Goal: Task Accomplishment & Management: Use online tool/utility

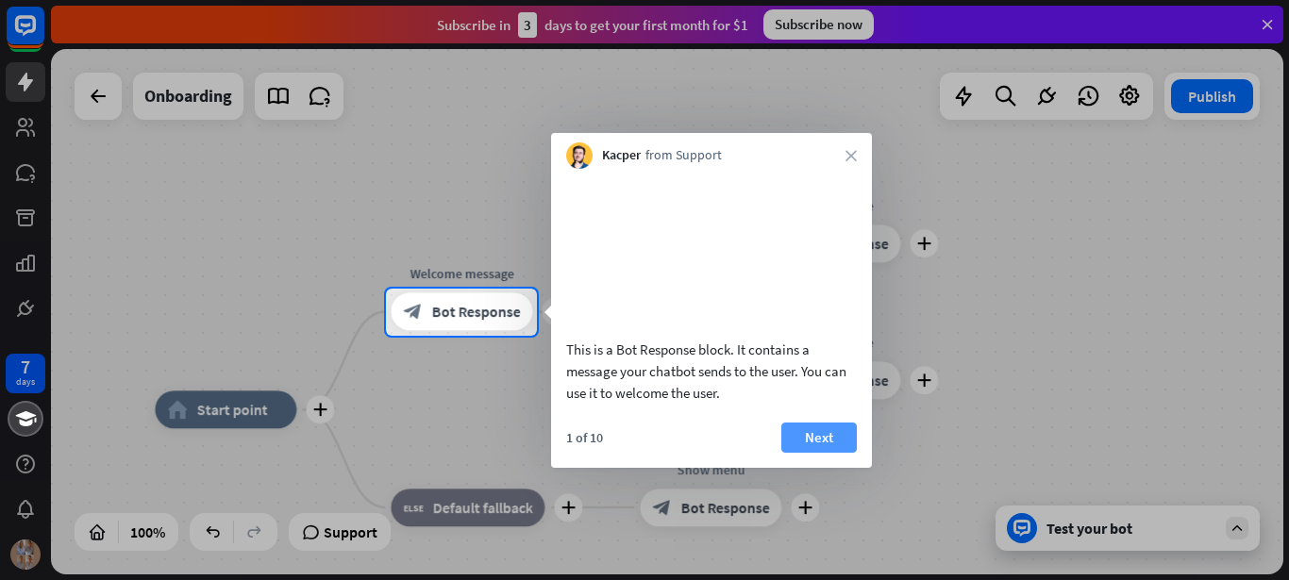
click at [823, 453] on button "Next" at bounding box center [818, 438] width 75 height 30
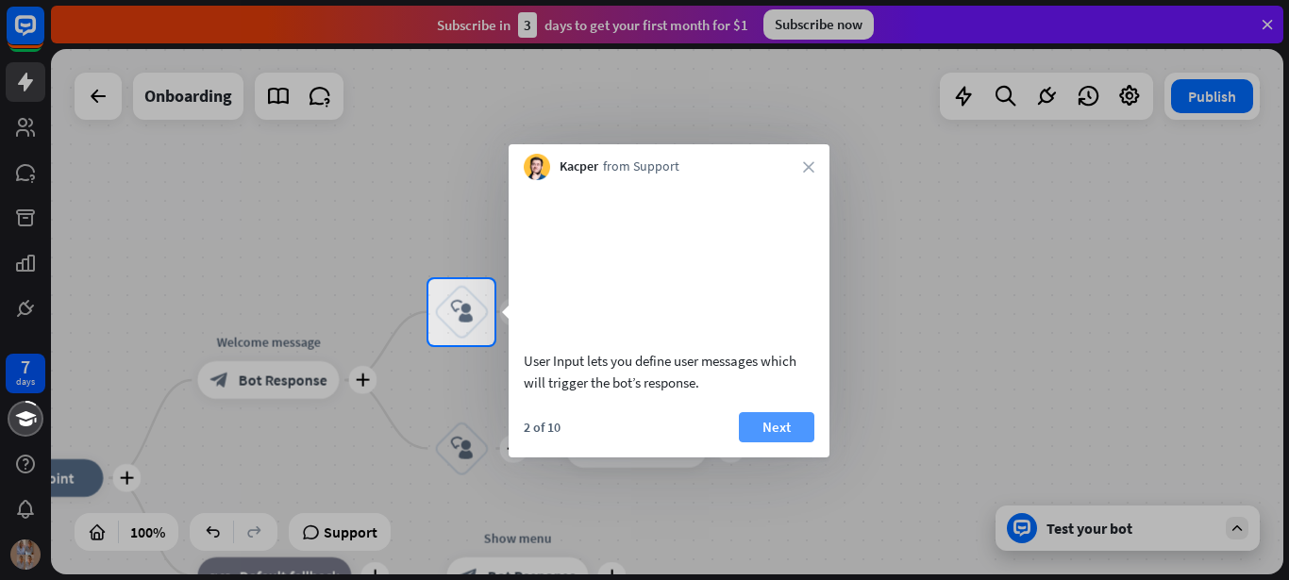
click at [779, 443] on button "Next" at bounding box center [776, 427] width 75 height 30
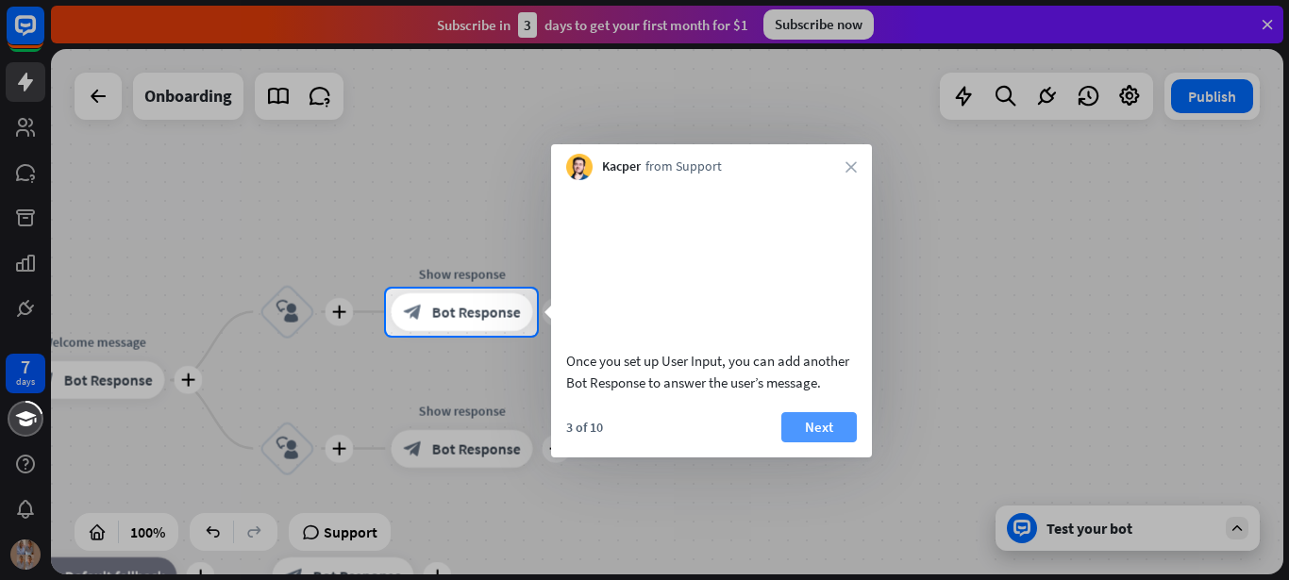
click at [793, 443] on button "Next" at bounding box center [818, 427] width 75 height 30
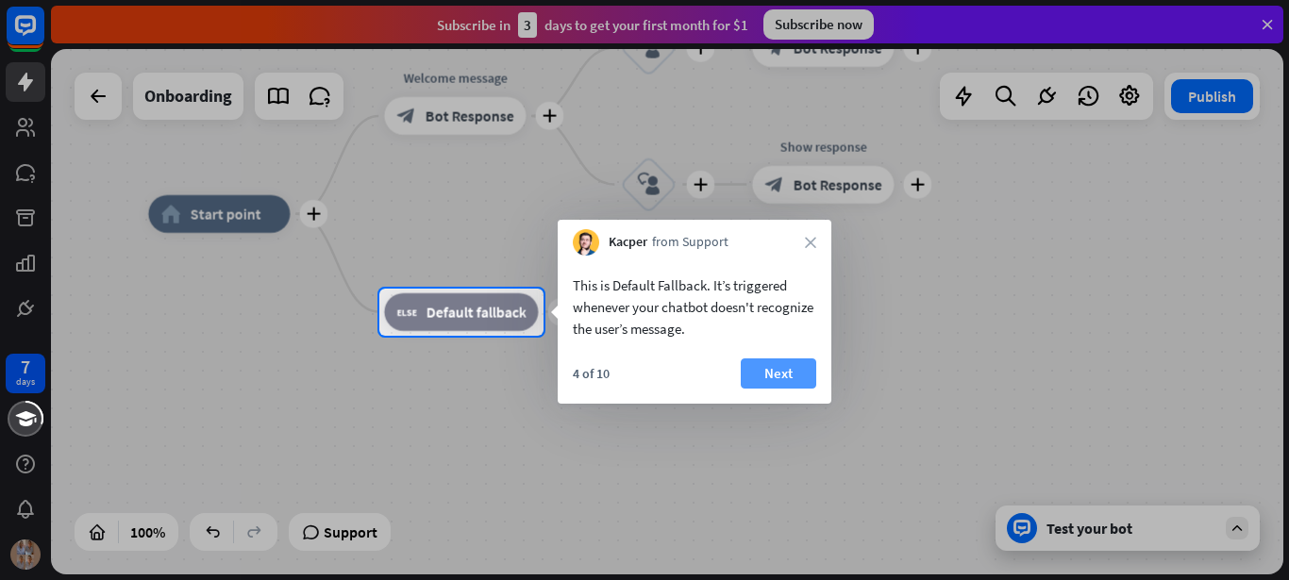
click at [756, 382] on button "Next" at bounding box center [778, 374] width 75 height 30
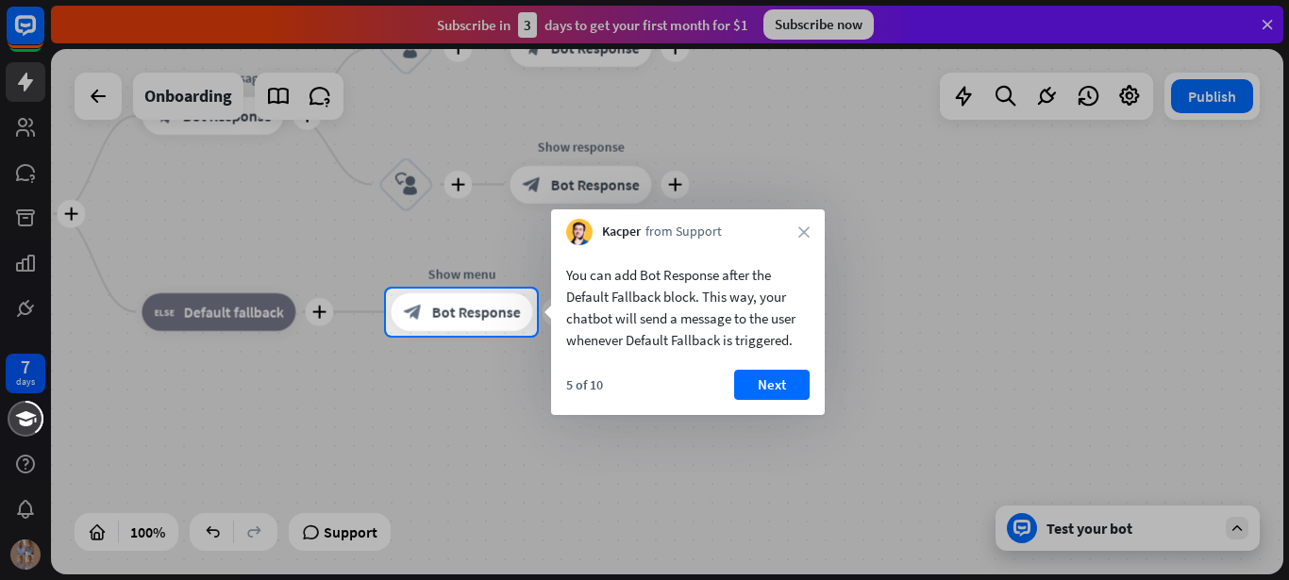
click at [756, 382] on button "Next" at bounding box center [771, 385] width 75 height 30
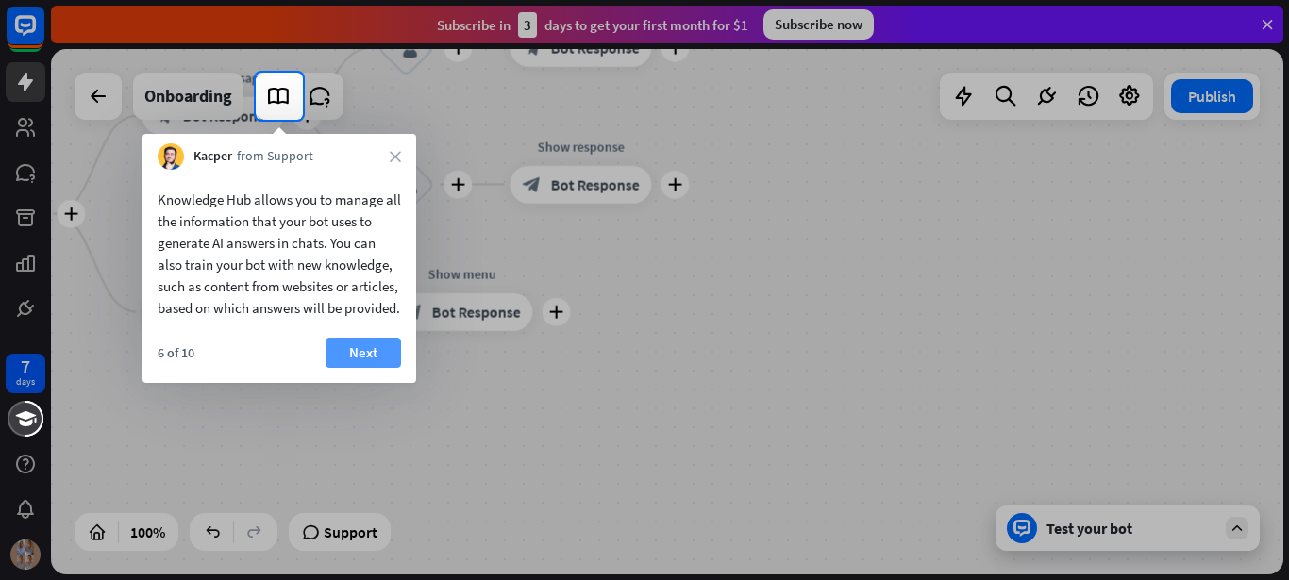
click at [359, 368] on button "Next" at bounding box center [363, 353] width 75 height 30
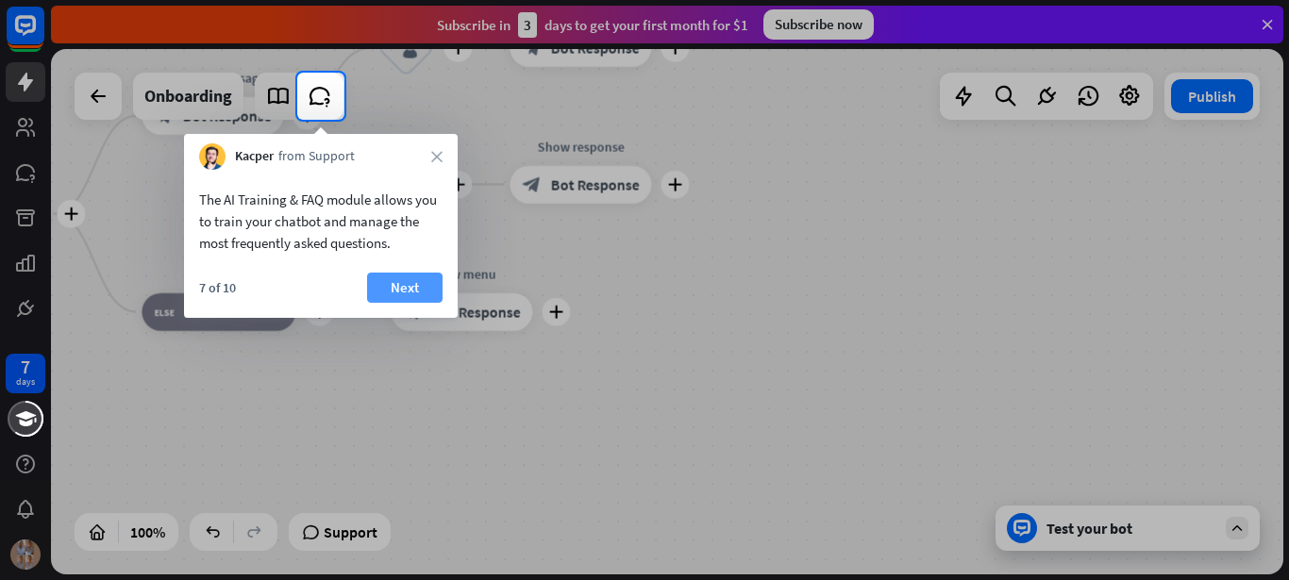
click at [405, 293] on button "Next" at bounding box center [404, 288] width 75 height 30
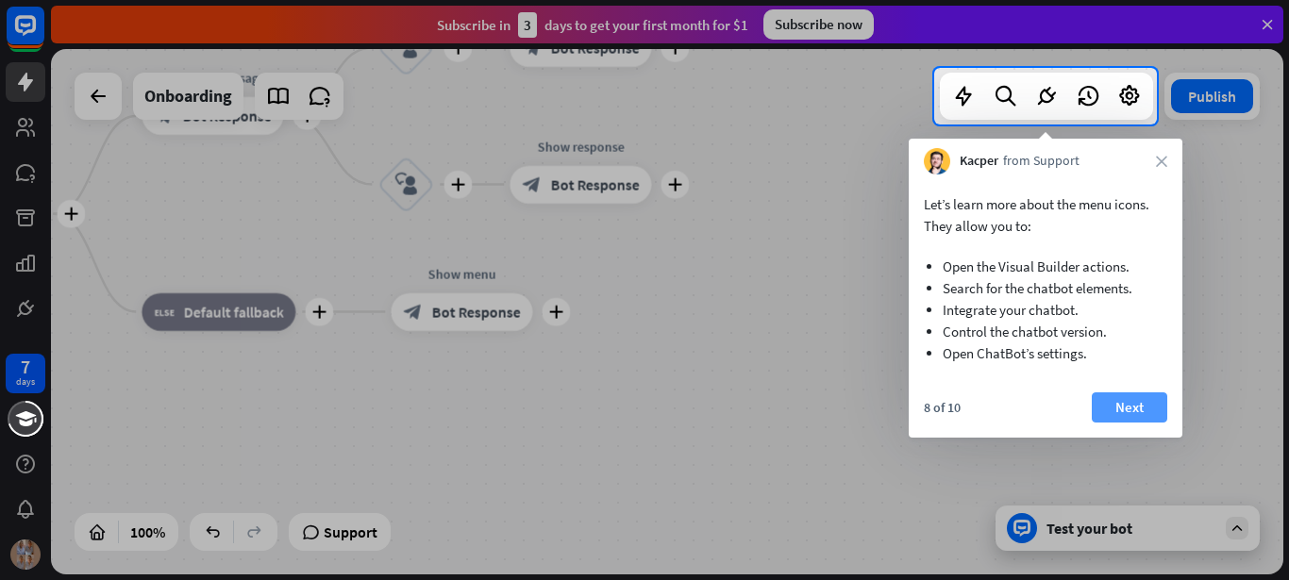
click at [1126, 398] on button "Next" at bounding box center [1129, 408] width 75 height 30
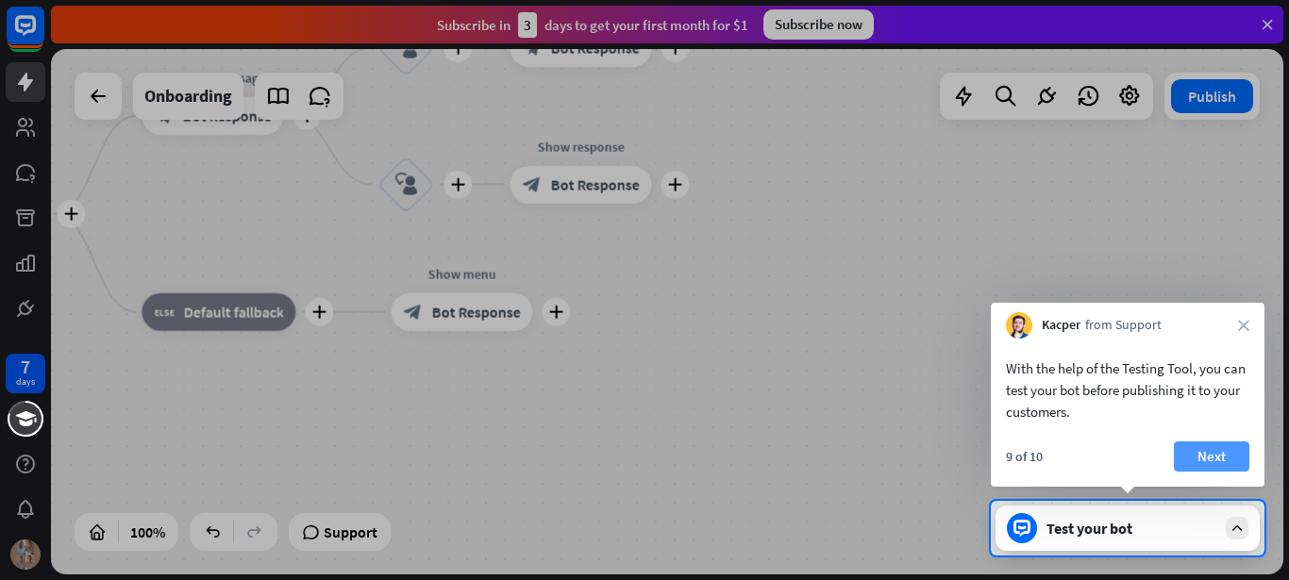
click at [1207, 443] on button "Next" at bounding box center [1211, 457] width 75 height 30
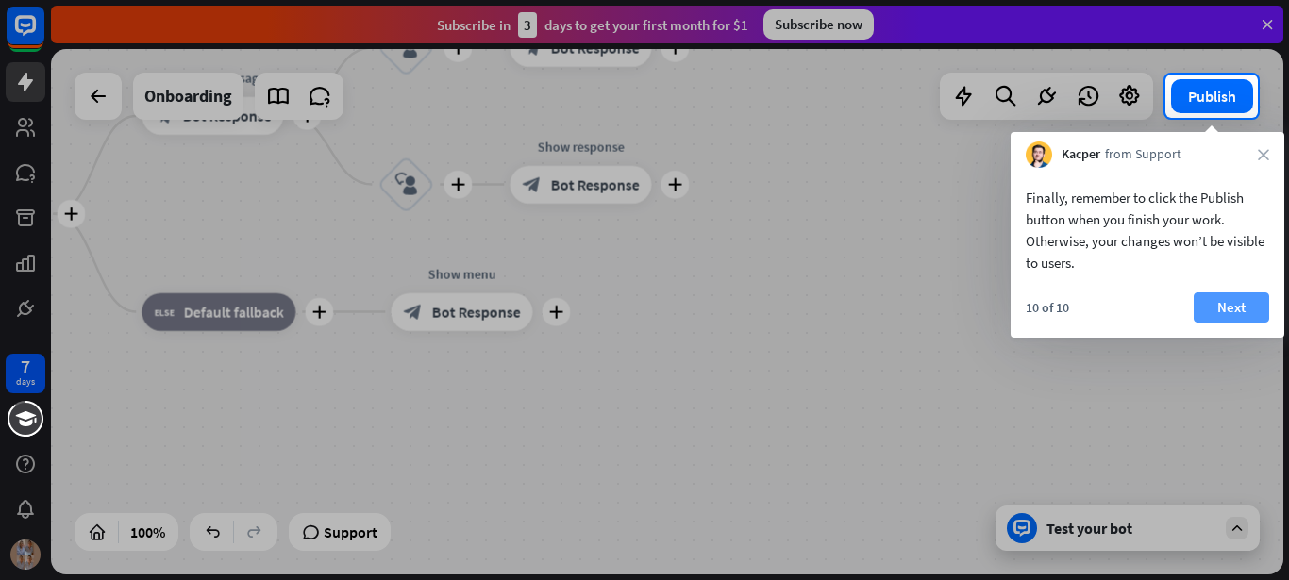
click at [1245, 305] on button "Next" at bounding box center [1231, 308] width 75 height 30
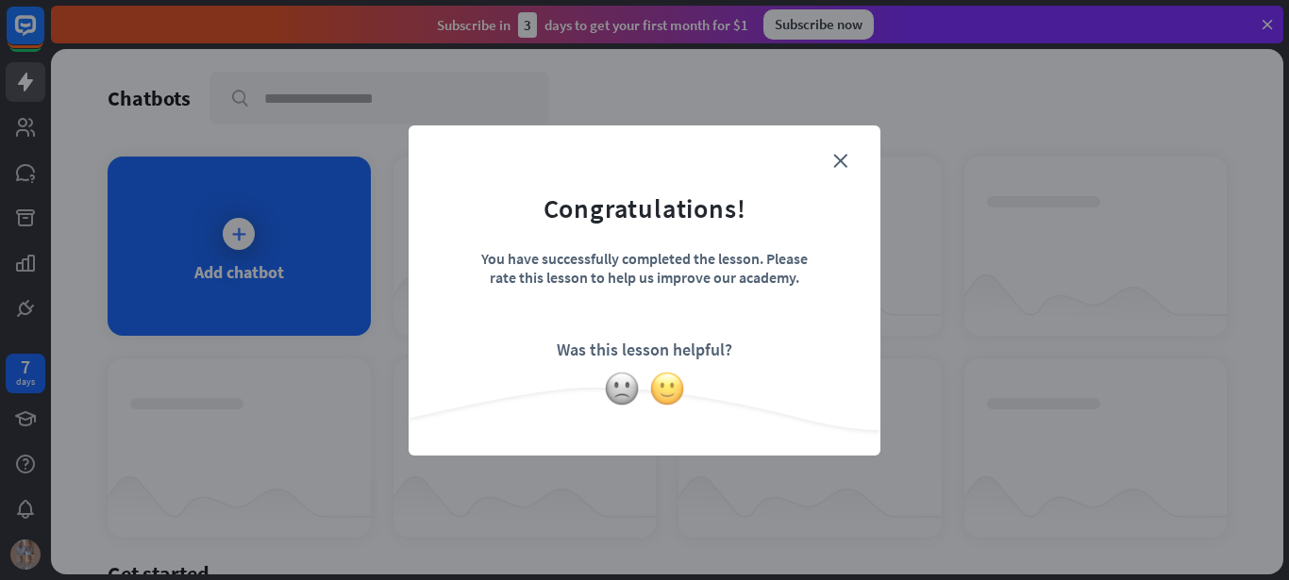
click at [666, 390] on img at bounding box center [667, 389] width 36 height 36
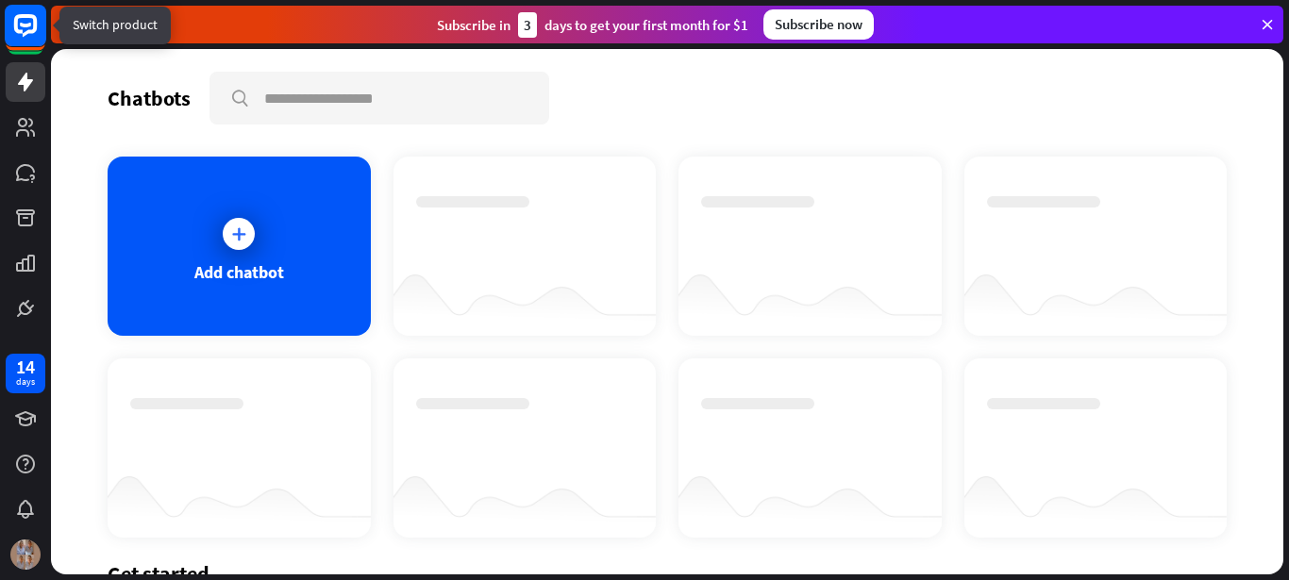
click at [19, 31] on icon at bounding box center [25, 25] width 23 height 23
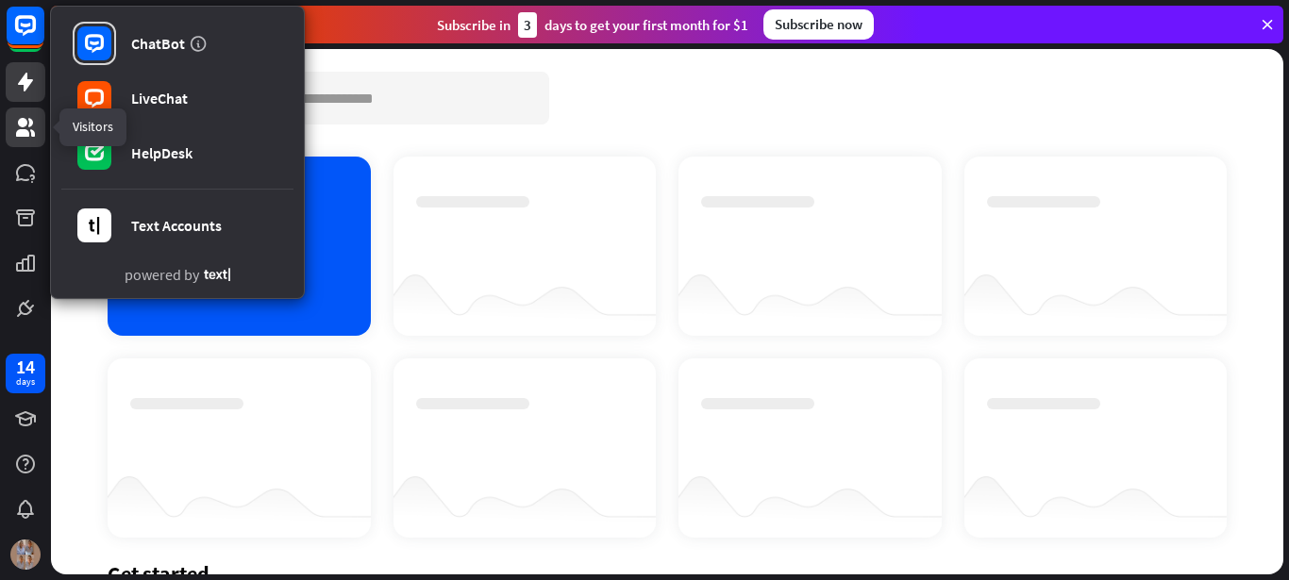
click at [10, 116] on link at bounding box center [26, 128] width 40 height 40
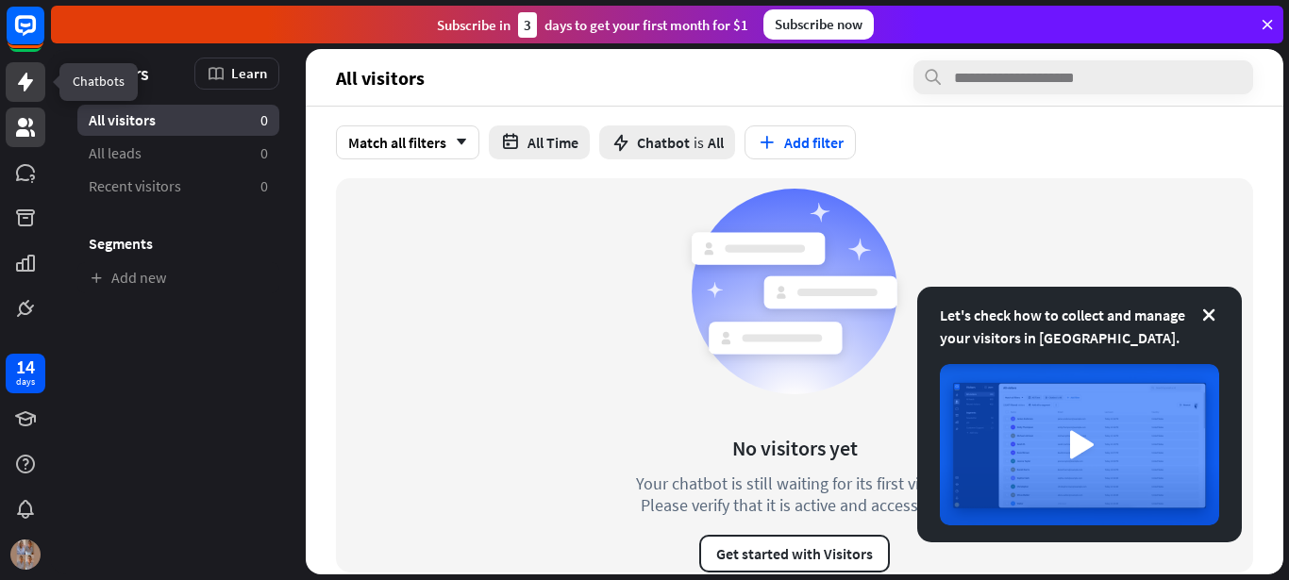
click at [18, 83] on icon at bounding box center [25, 82] width 23 height 23
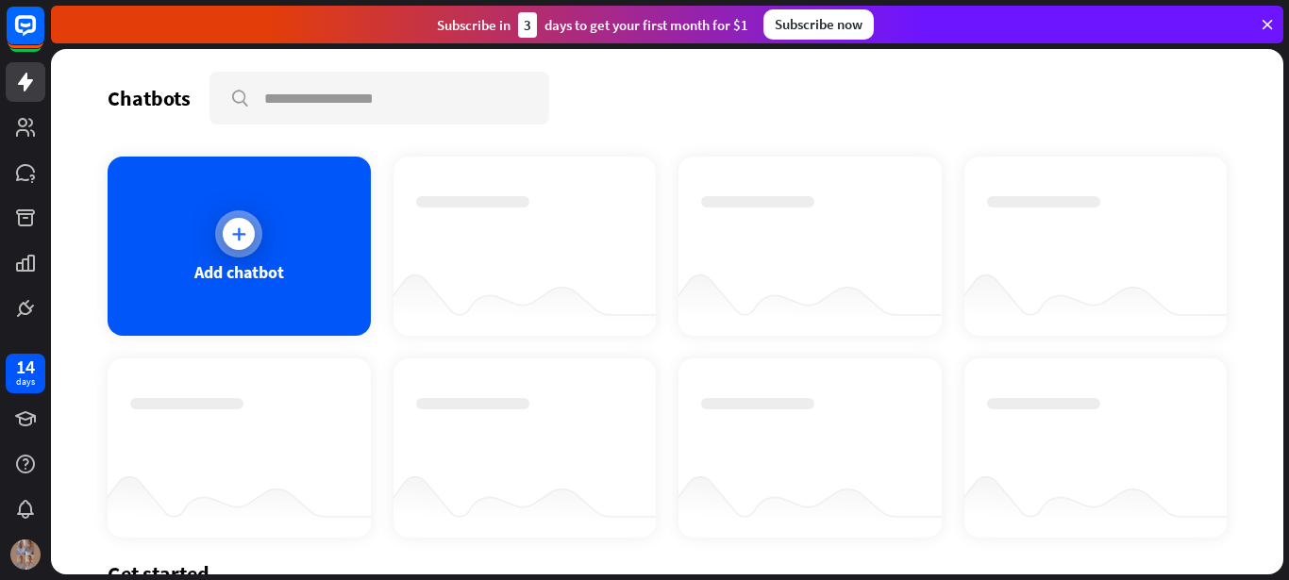
click at [243, 224] on div at bounding box center [239, 234] width 32 height 32
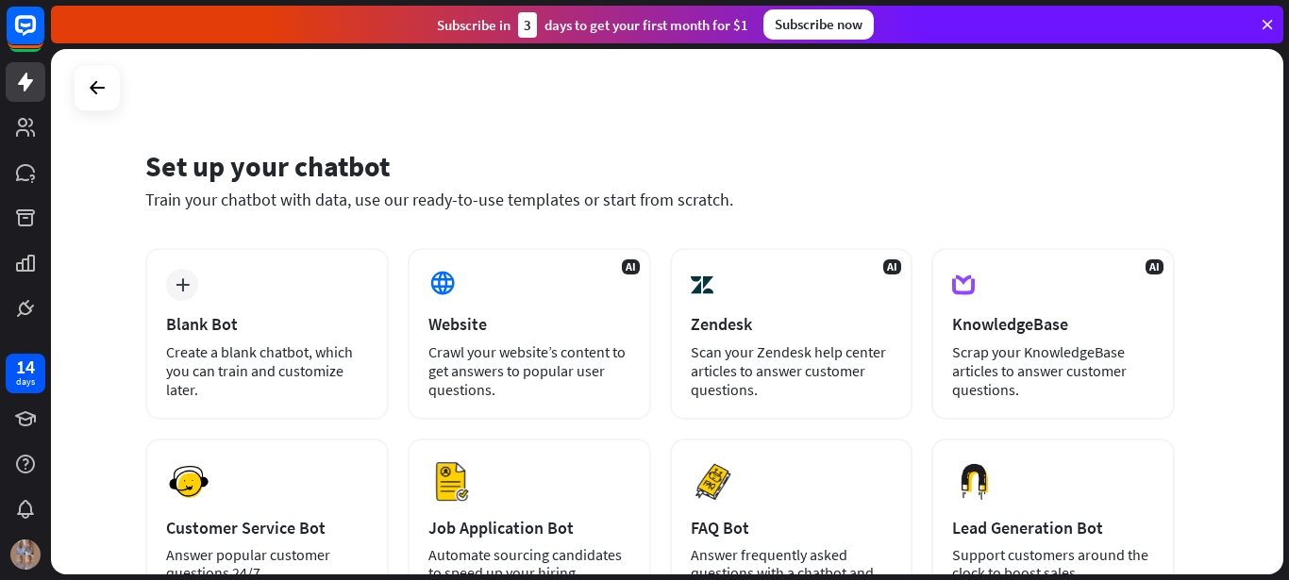
scroll to position [255, 0]
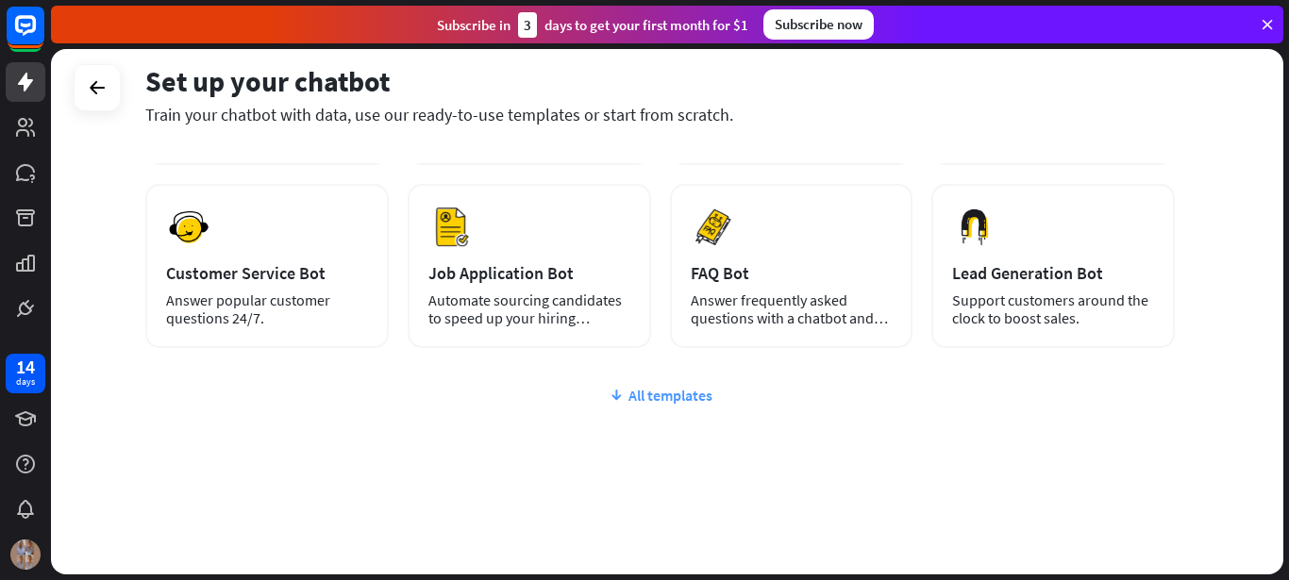
click at [618, 397] on icon at bounding box center [616, 395] width 15 height 19
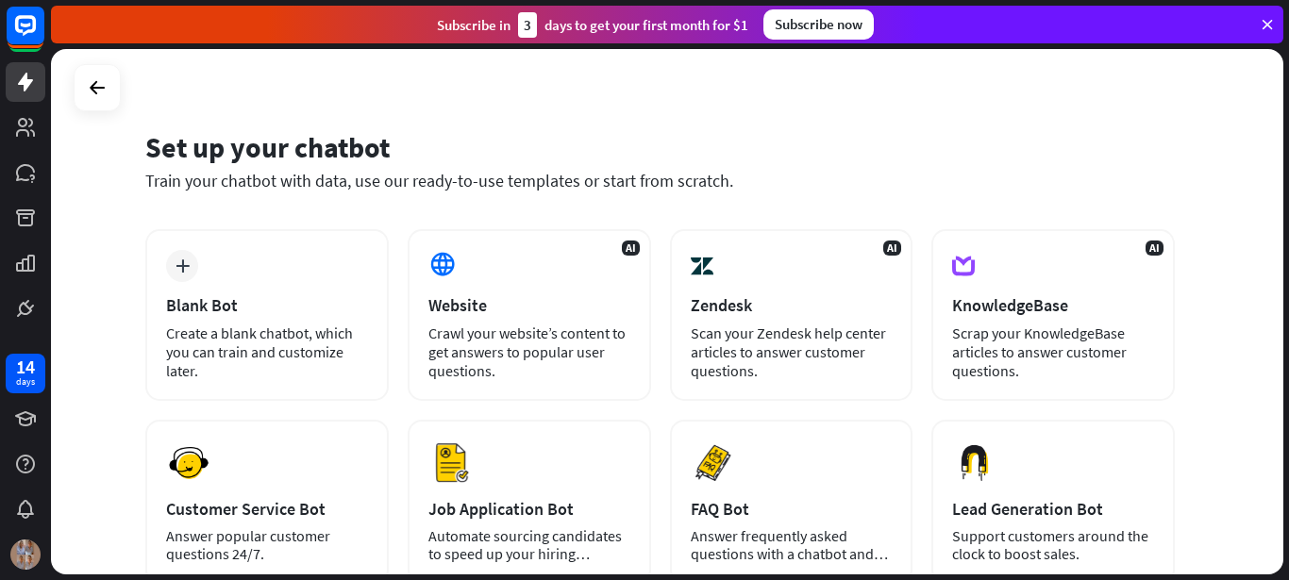
scroll to position [0, 0]
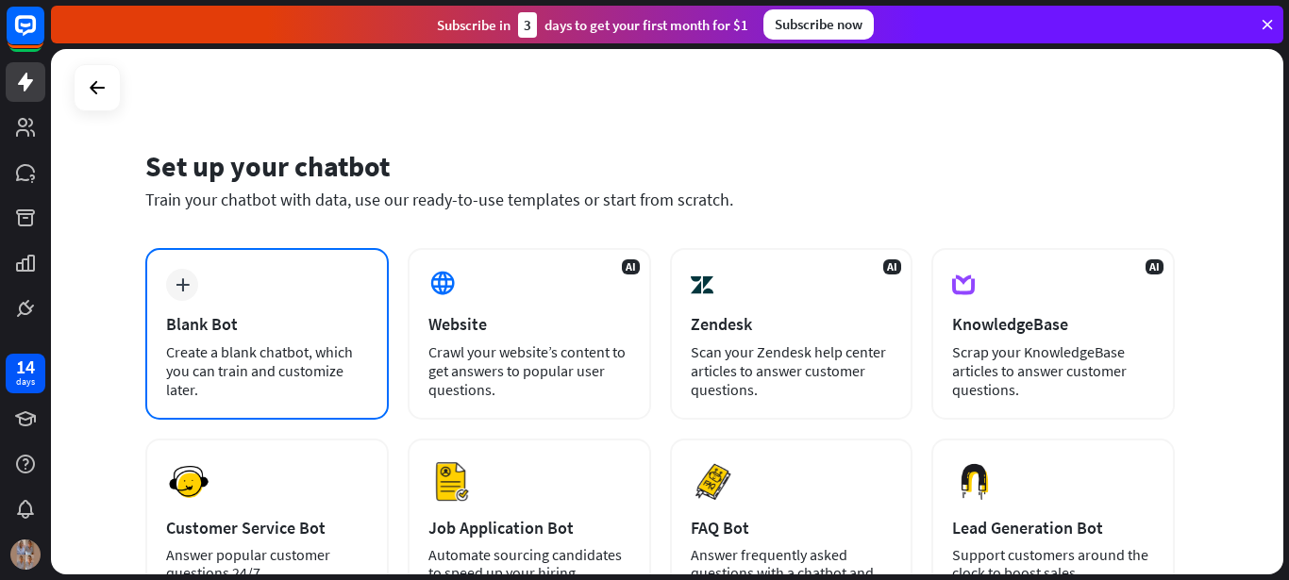
click at [269, 325] on div "Blank Bot" at bounding box center [267, 324] width 202 height 22
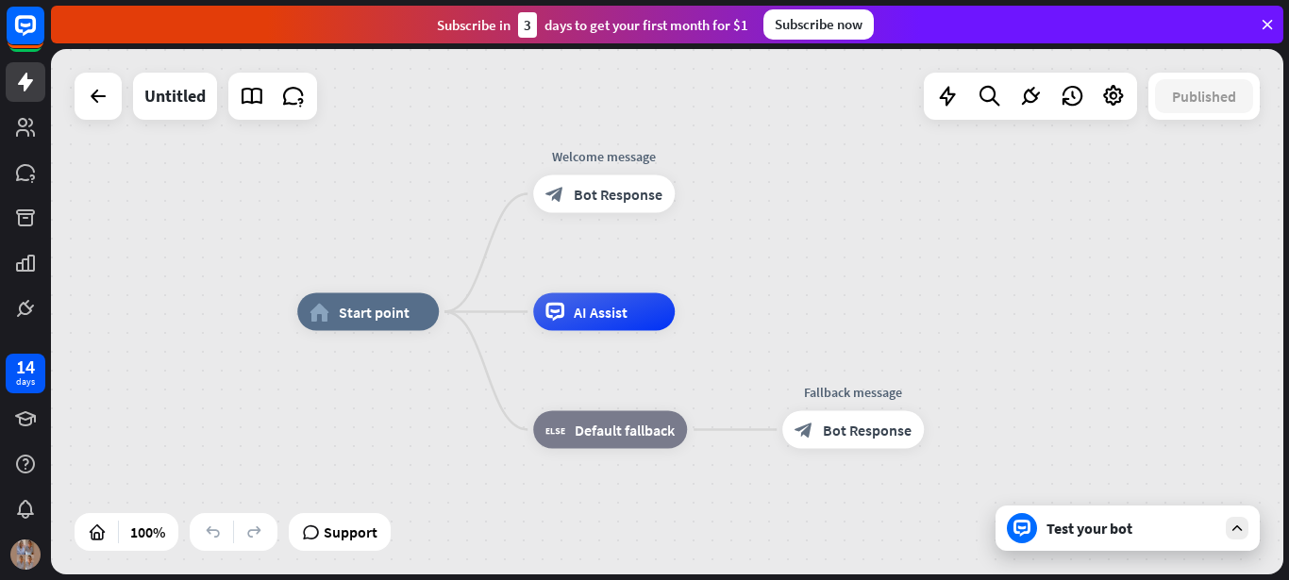
click at [98, 117] on div at bounding box center [98, 96] width 47 height 47
click at [96, 97] on icon at bounding box center [98, 96] width 23 height 23
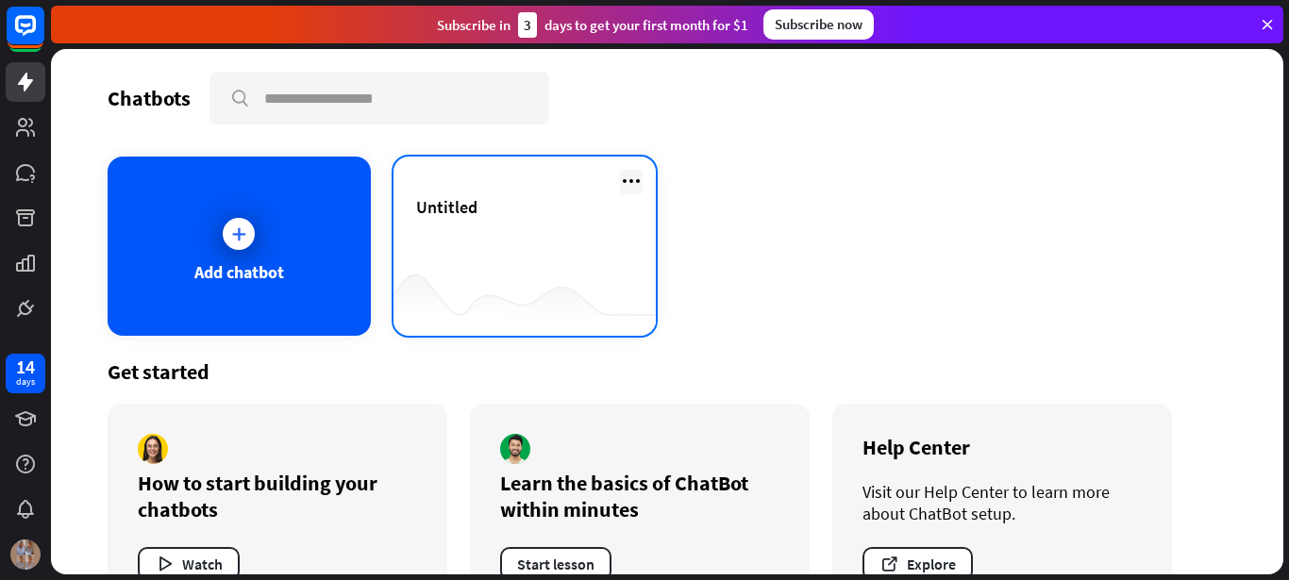
click at [628, 174] on icon at bounding box center [631, 181] width 23 height 23
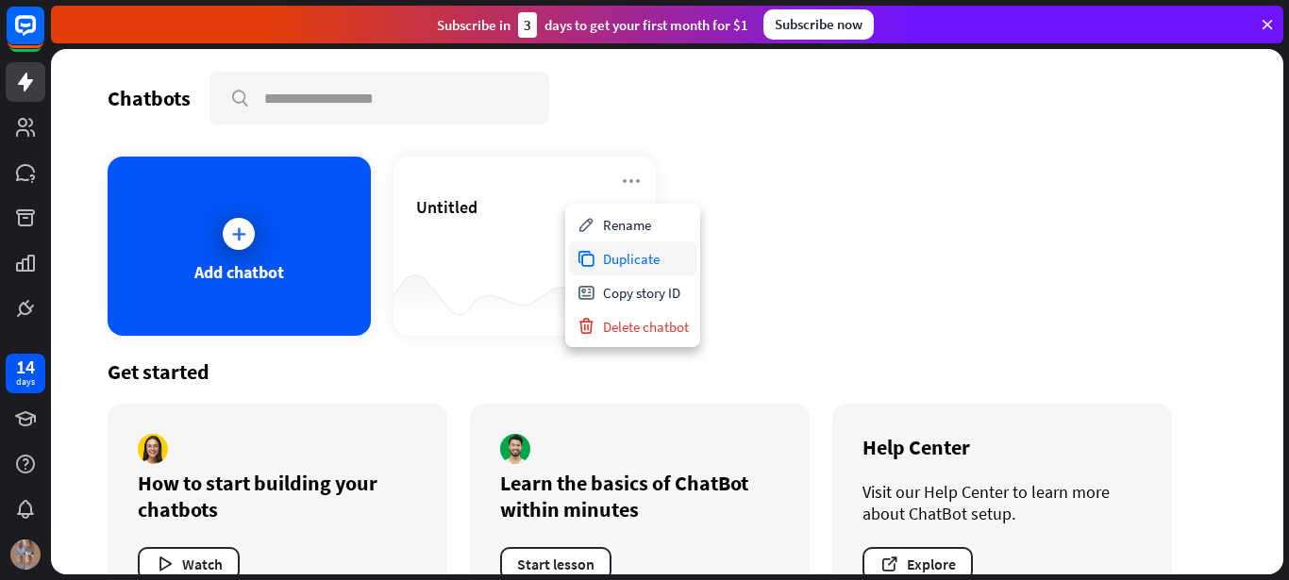
click at [595, 261] on div "Duplicate" at bounding box center [632, 259] width 127 height 34
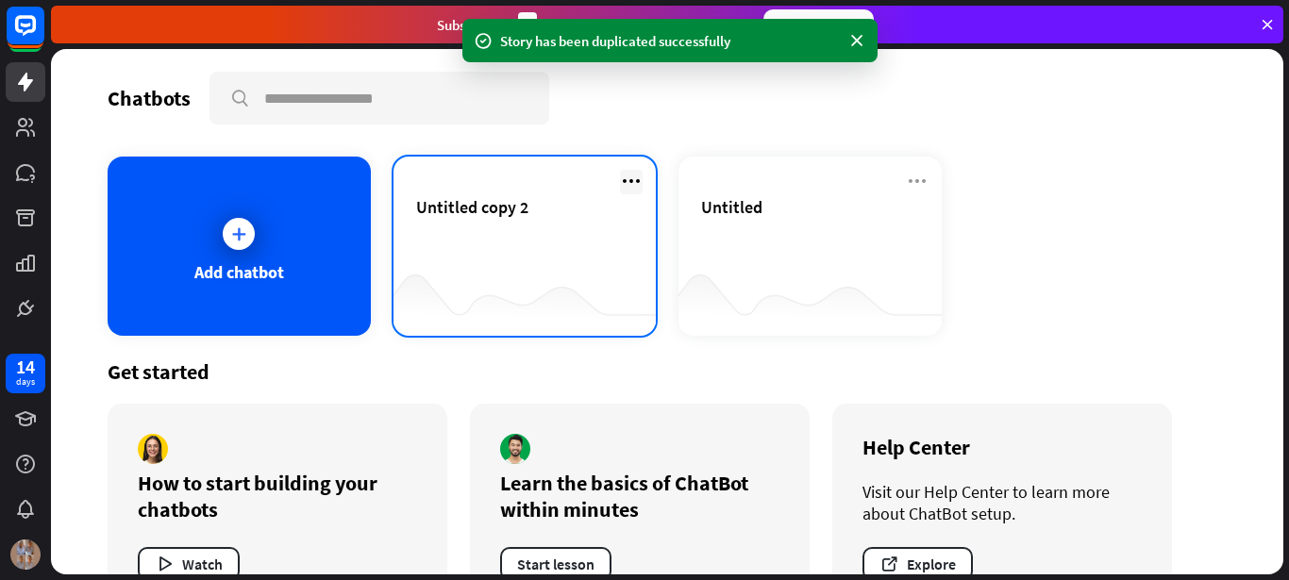
click at [629, 184] on icon at bounding box center [631, 181] width 23 height 23
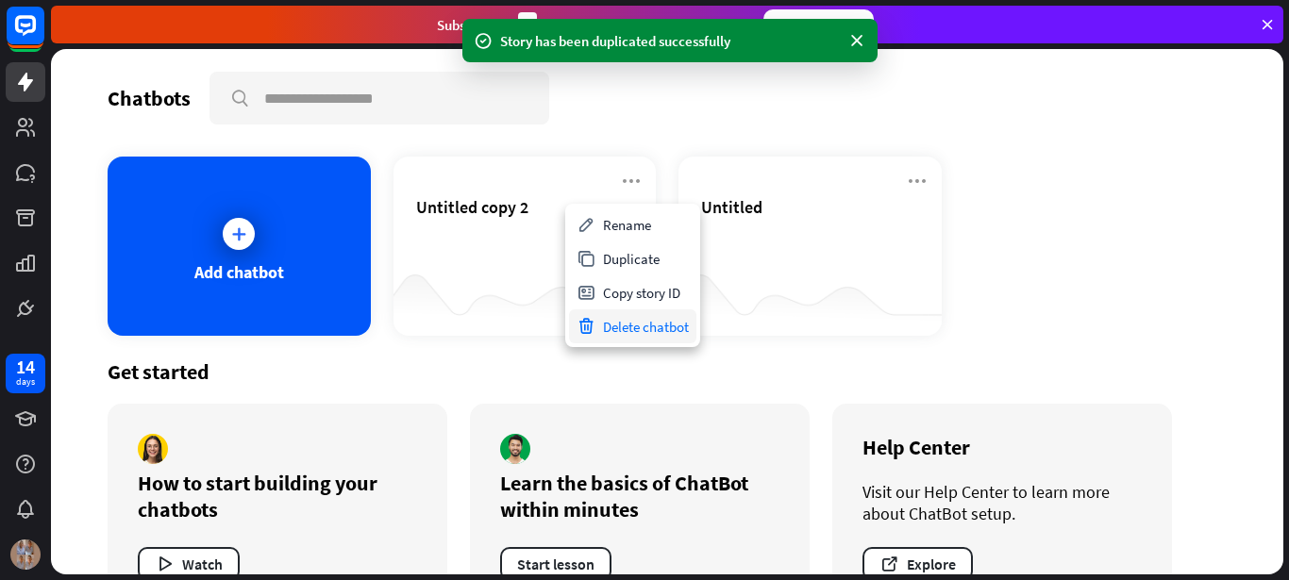
click at [648, 317] on div "Delete chatbot" at bounding box center [632, 327] width 127 height 34
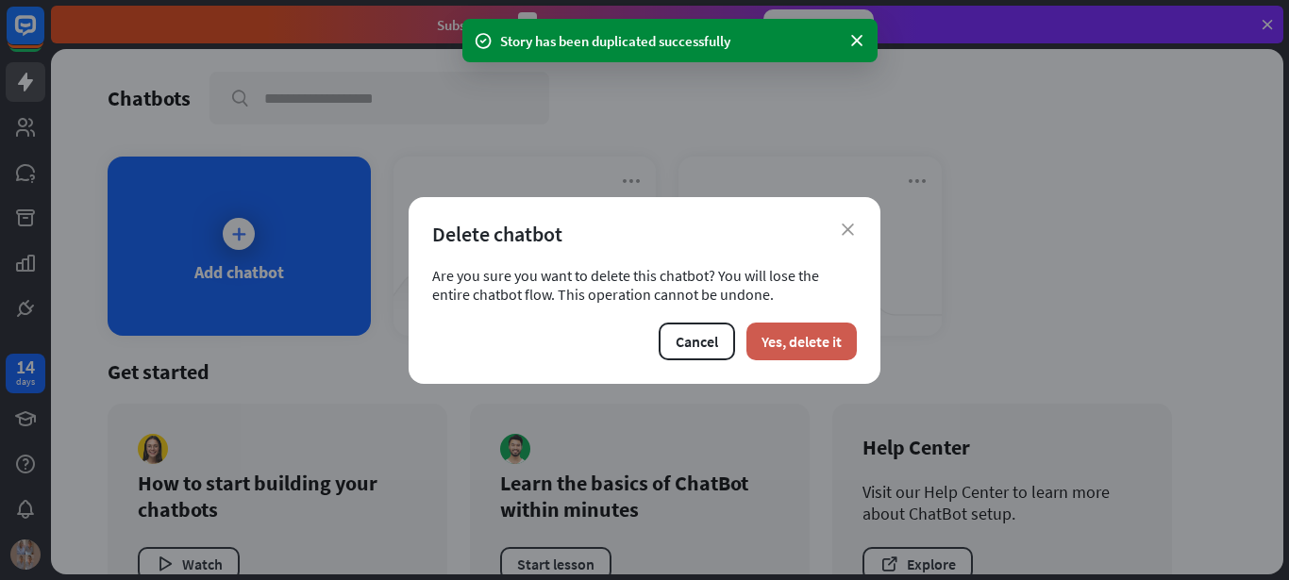
click at [801, 338] on button "Yes, delete it" at bounding box center [801, 342] width 110 height 38
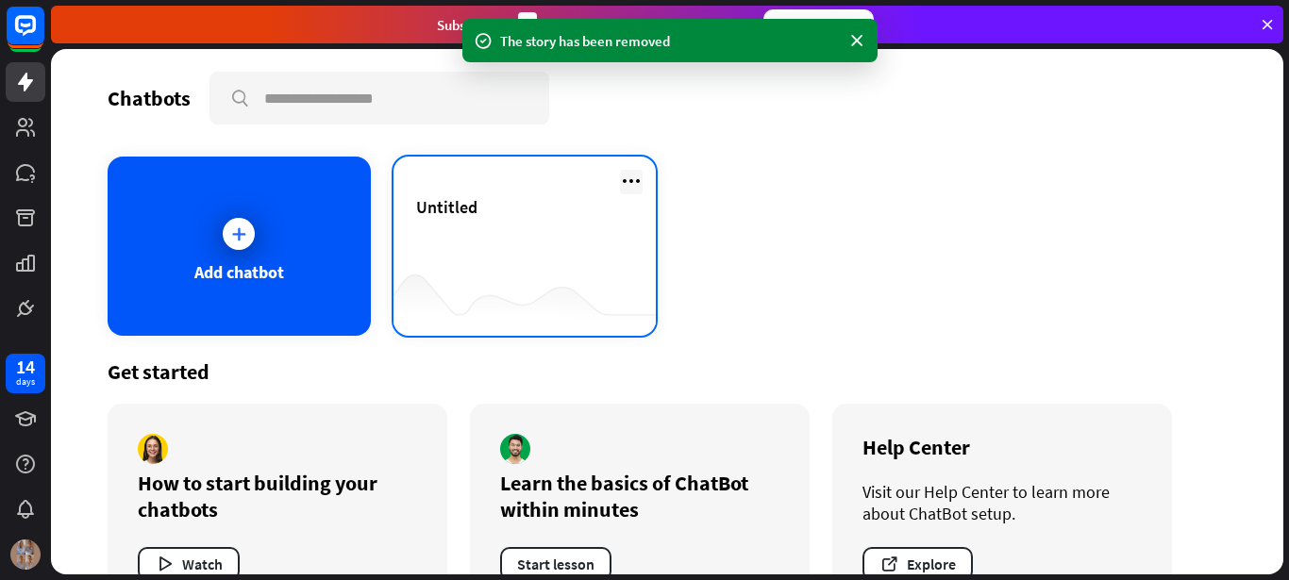
click at [623, 179] on icon at bounding box center [631, 181] width 23 height 23
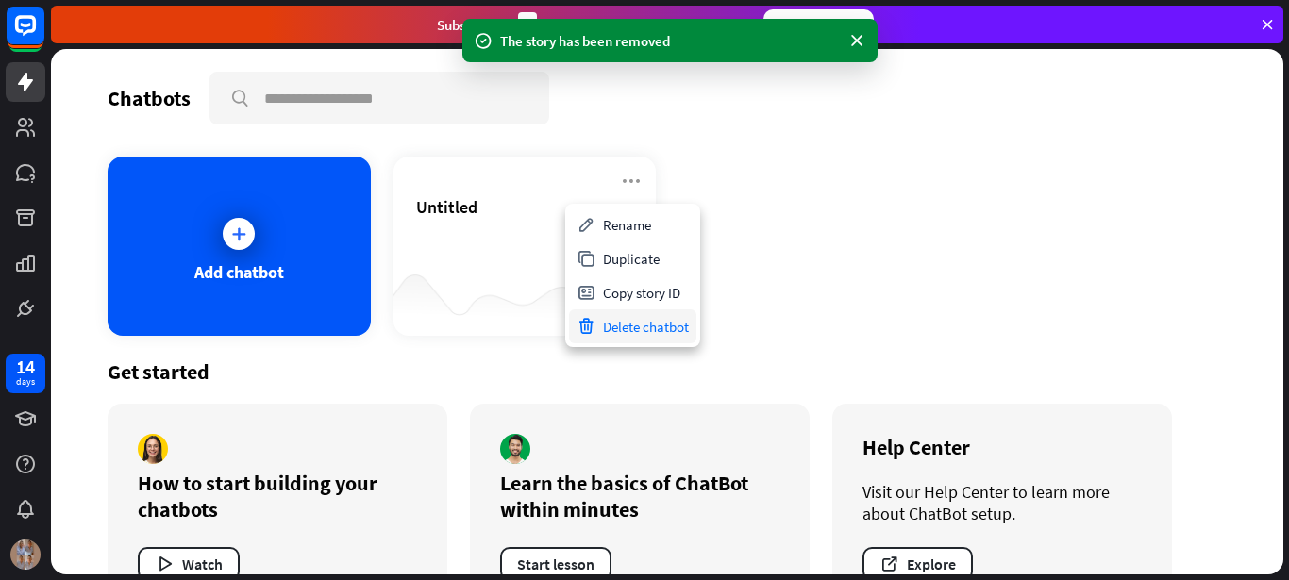
click at [685, 324] on div "Delete chatbot" at bounding box center [632, 327] width 127 height 34
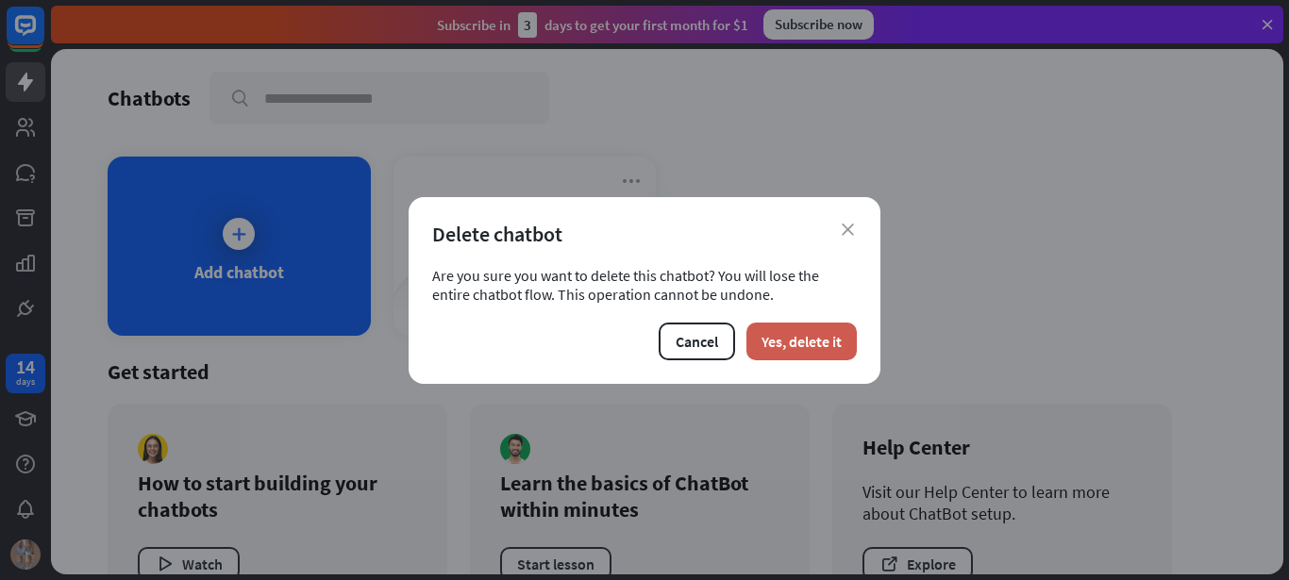
click at [832, 340] on button "Yes, delete it" at bounding box center [801, 342] width 110 height 38
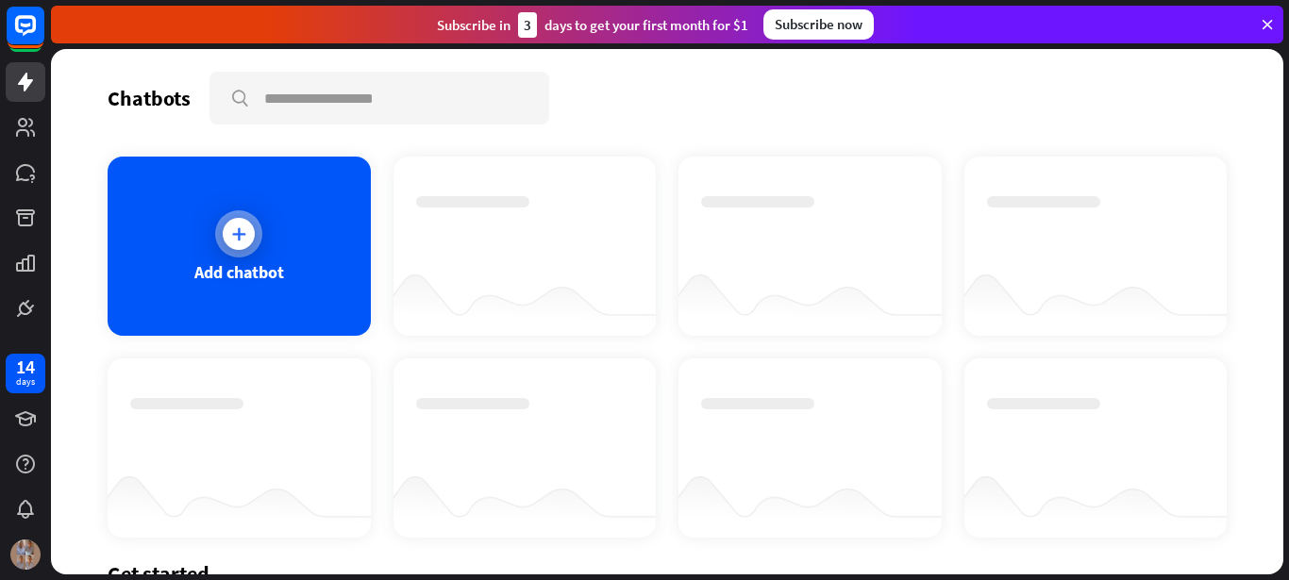
click at [249, 232] on div at bounding box center [239, 234] width 32 height 32
